Goal: Check status

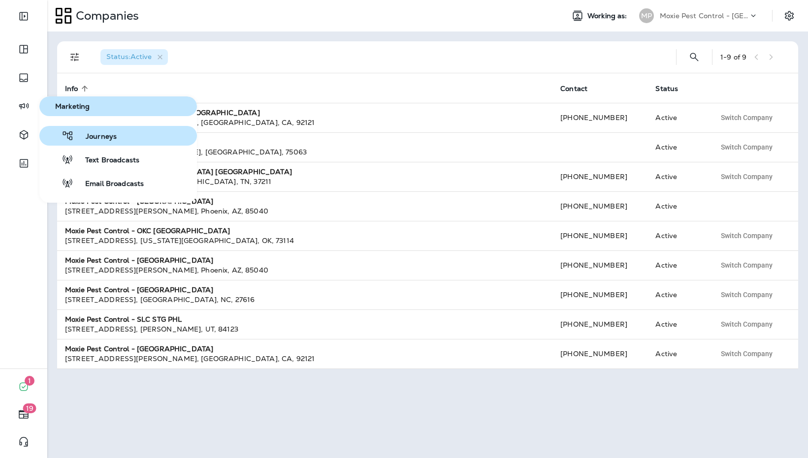
drag, startPoint x: 87, startPoint y: 146, endPoint x: 91, endPoint y: 139, distance: 7.9
click at [87, 146] on div "Journeys Text Broadcasts Email Broadcasts" at bounding box center [117, 159] width 157 height 67
click at [96, 142] on button "Journeys" at bounding box center [117, 136] width 157 height 20
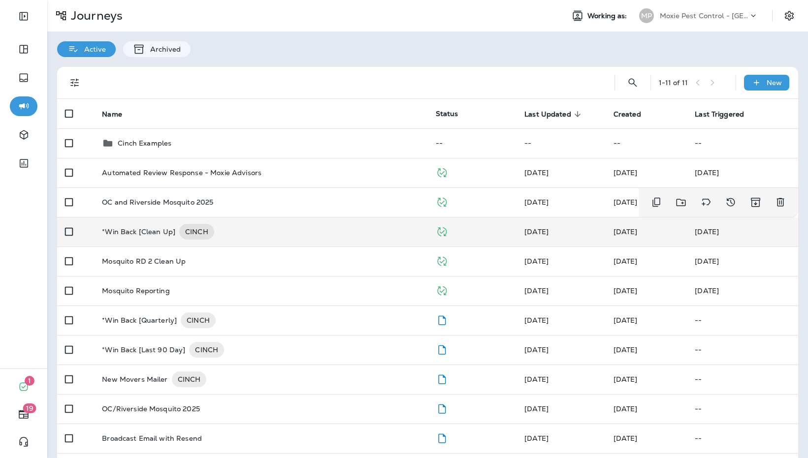
click at [260, 219] on td "*Win Back [Clean Up] CINCH" at bounding box center [260, 232] width 333 height 30
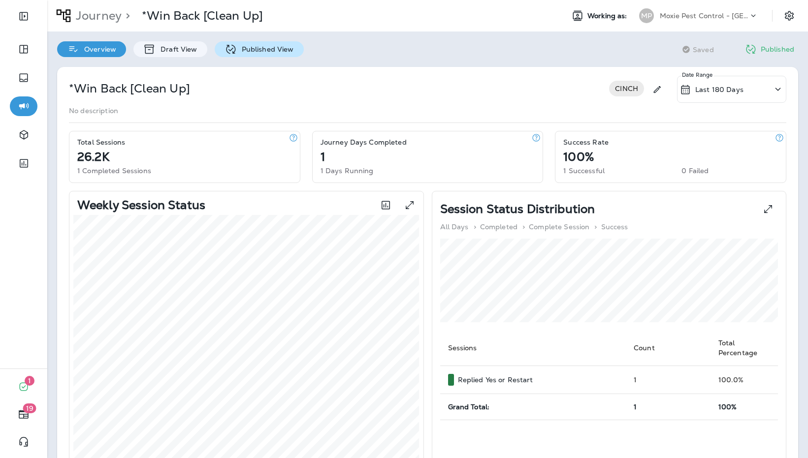
click at [248, 52] on p "Published View" at bounding box center [265, 49] width 57 height 8
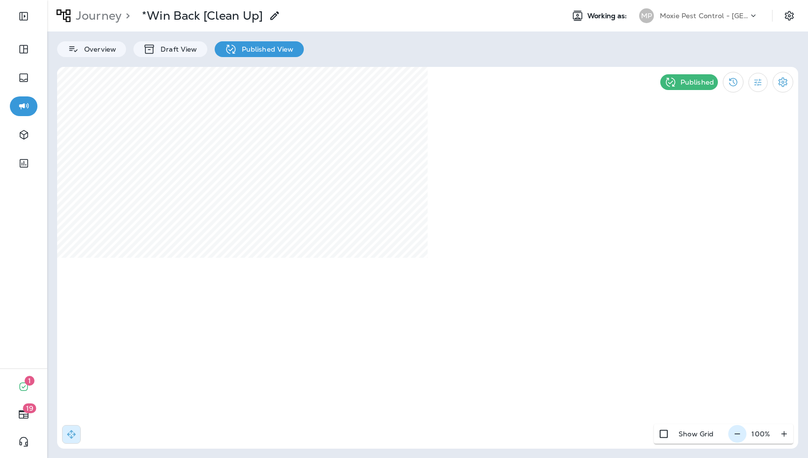
click at [742, 338] on icon "button" at bounding box center [737, 434] width 10 height 10
type input "**********"
click at [526, 180] on use at bounding box center [524, 181] width 3 height 4
click at [746, 338] on icon "button" at bounding box center [741, 434] width 10 height 10
type input "**********"
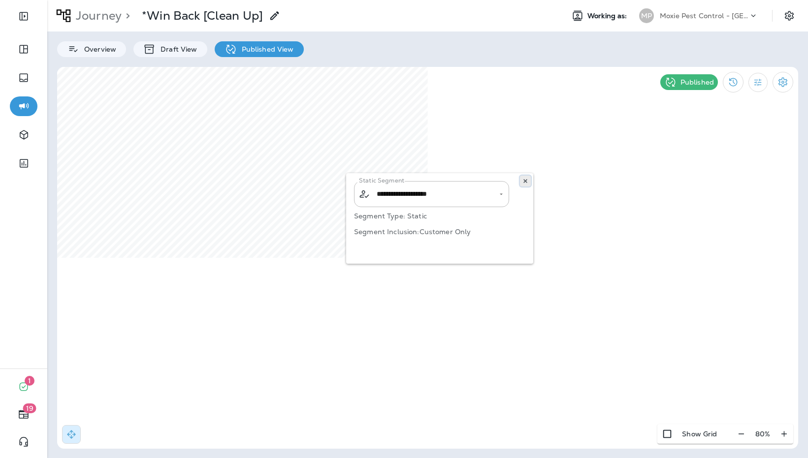
click at [526, 179] on use at bounding box center [524, 181] width 3 height 4
click at [741, 338] on icon "button" at bounding box center [741, 434] width 10 height 10
